Goal: Task Accomplishment & Management: Manage account settings

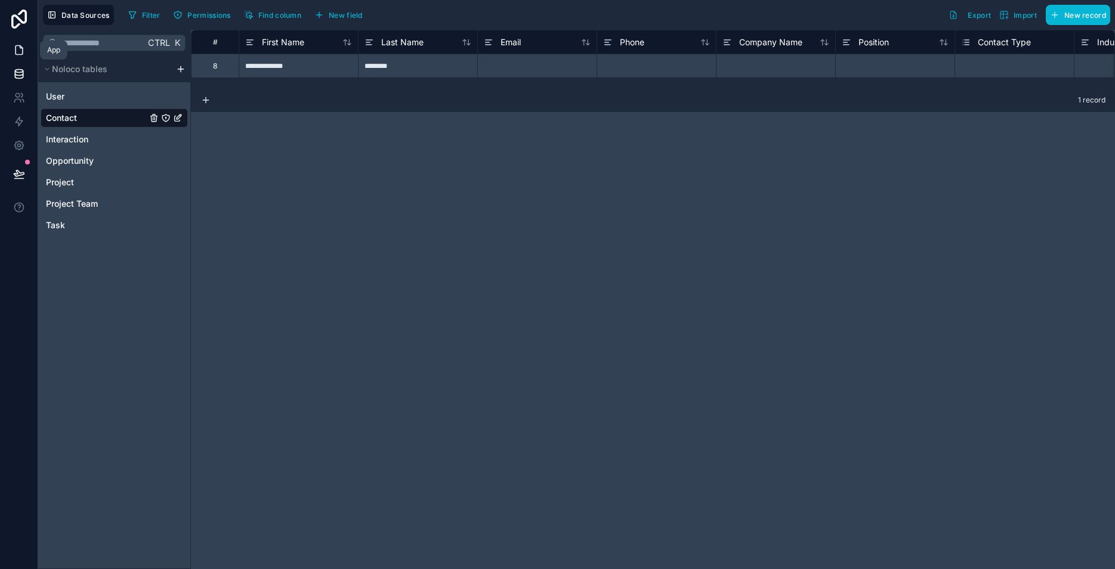
click at [18, 54] on icon at bounding box center [19, 50] width 7 height 9
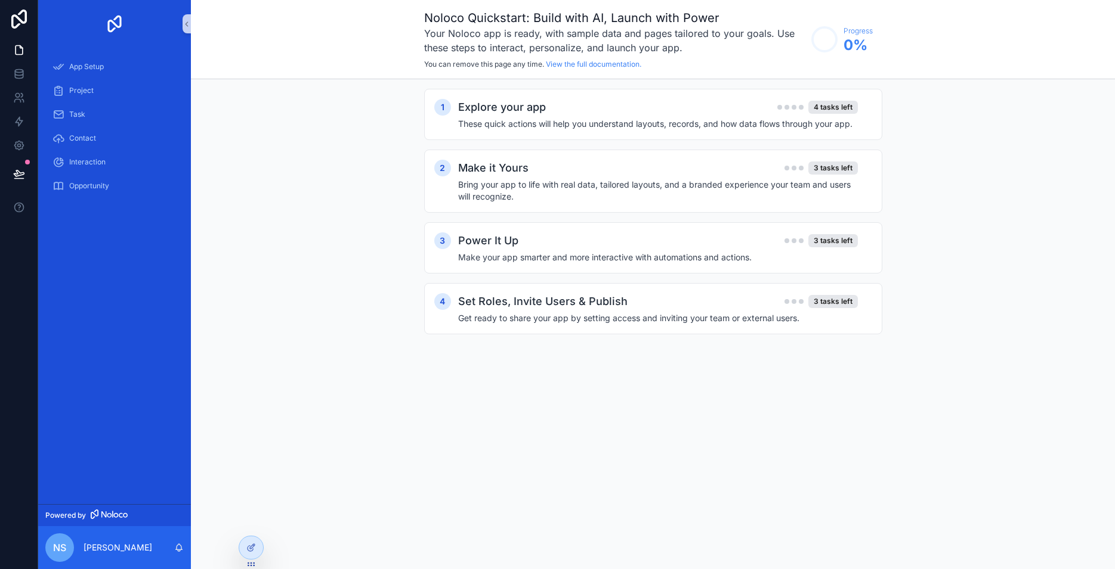
click at [135, 549] on p "[PERSON_NAME]" at bounding box center [117, 548] width 69 height 12
click at [89, 547] on p "[PERSON_NAME]" at bounding box center [117, 548] width 69 height 12
click at [66, 548] on span "nS" at bounding box center [59, 548] width 13 height 14
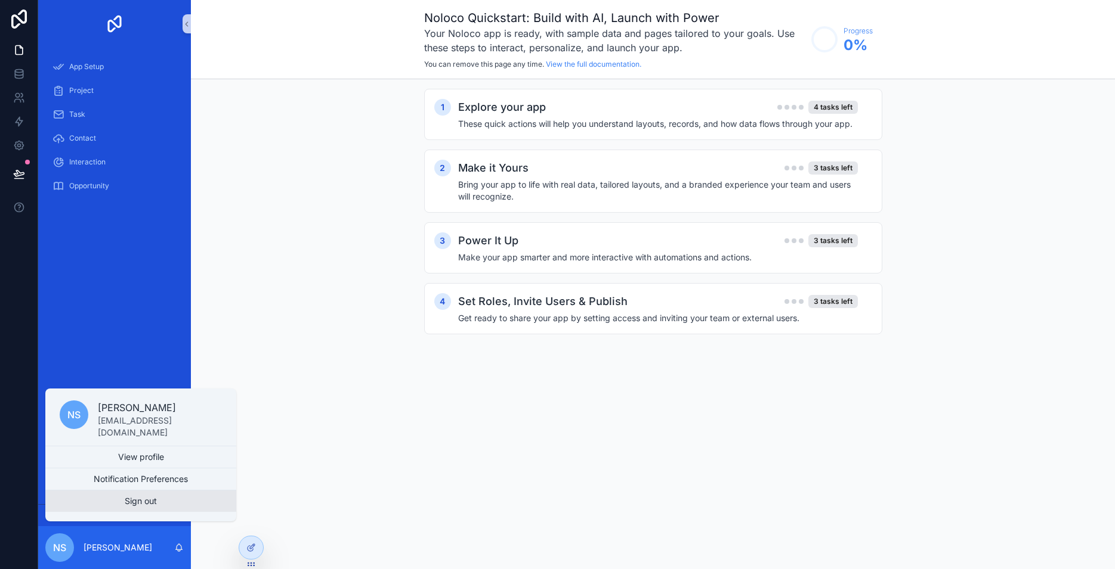
click at [153, 501] on button "Sign out" at bounding box center [140, 501] width 191 height 21
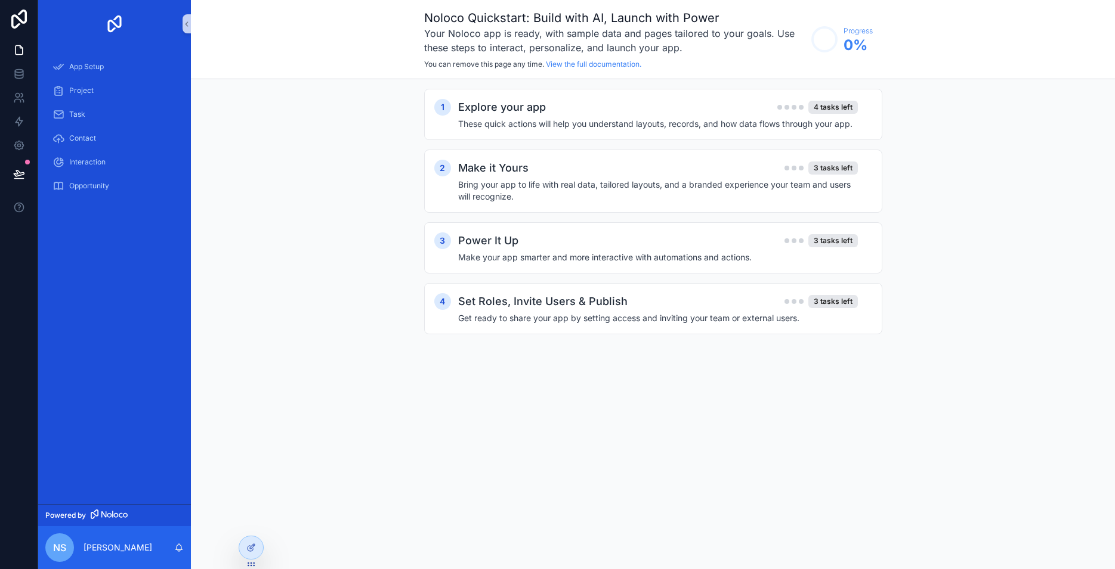
click at [64, 551] on span "nS" at bounding box center [59, 548] width 13 height 14
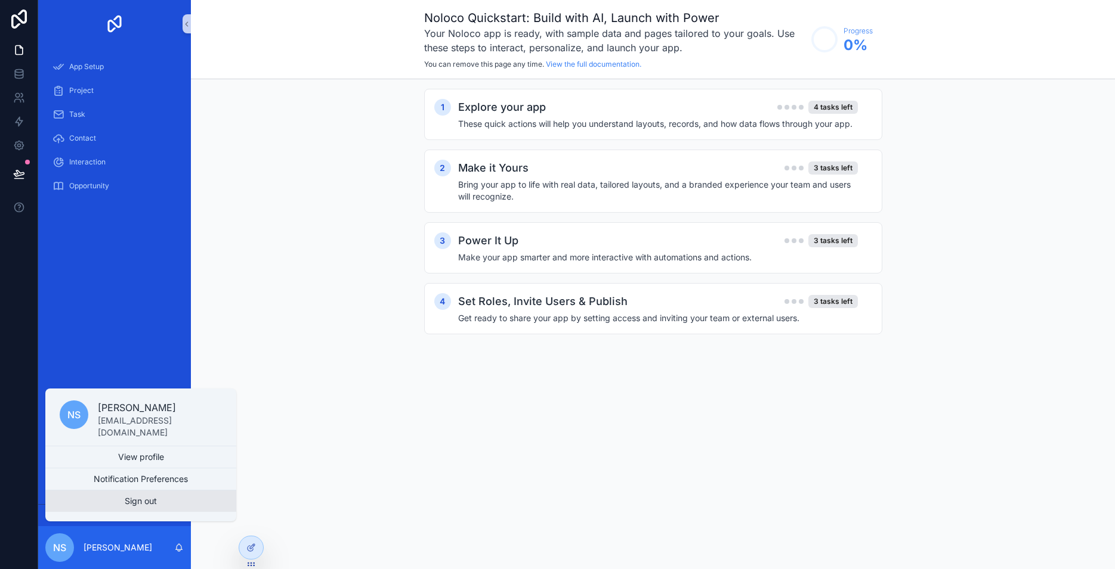
click at [110, 510] on button "Sign out" at bounding box center [140, 501] width 191 height 21
